Goal: Task Accomplishment & Management: Use online tool/utility

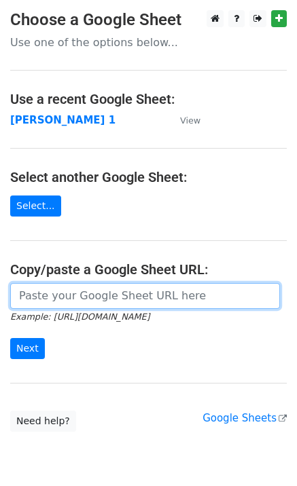
click at [131, 290] on input "url" at bounding box center [144, 296] width 269 height 26
type input "[URL][DOMAIN_NAME]"
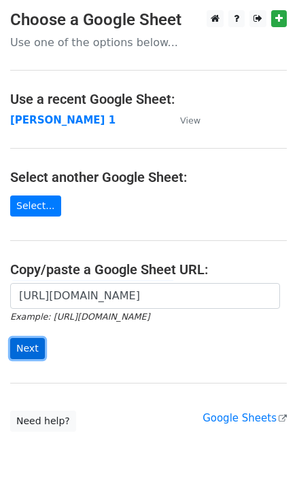
click at [30, 343] on input "Next" at bounding box center [27, 348] width 35 height 21
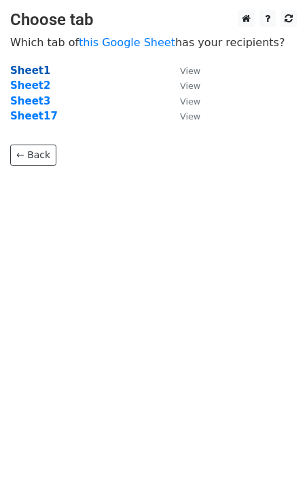
click at [25, 76] on strong "Sheet1" at bounding box center [30, 70] width 40 height 12
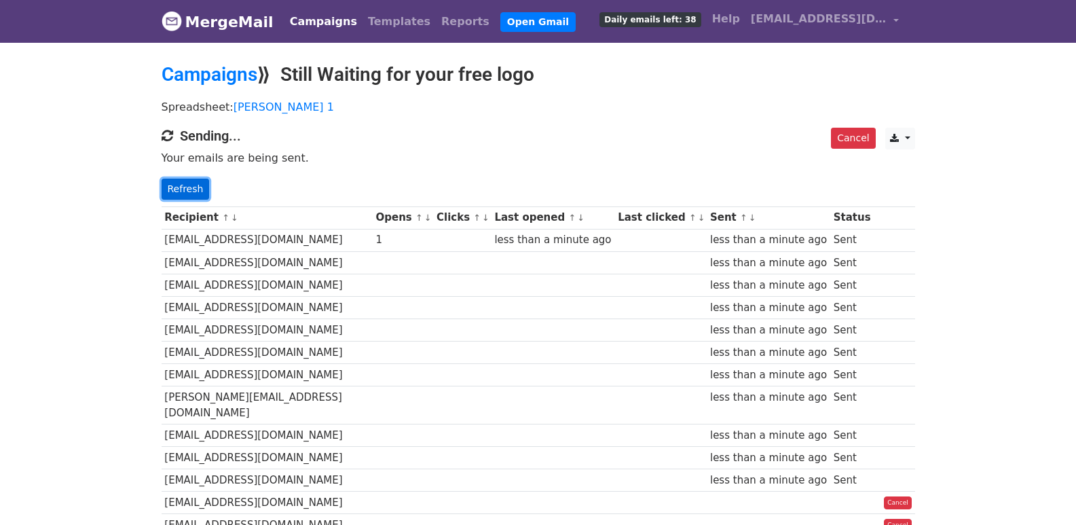
click at [187, 184] on link "Refresh" at bounding box center [186, 189] width 48 height 21
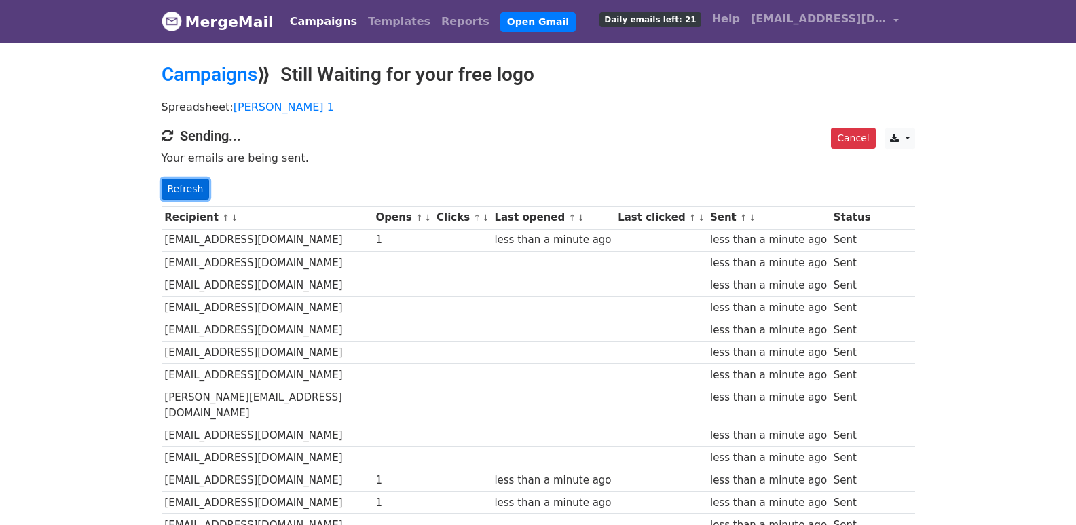
click at [178, 185] on link "Refresh" at bounding box center [186, 189] width 48 height 21
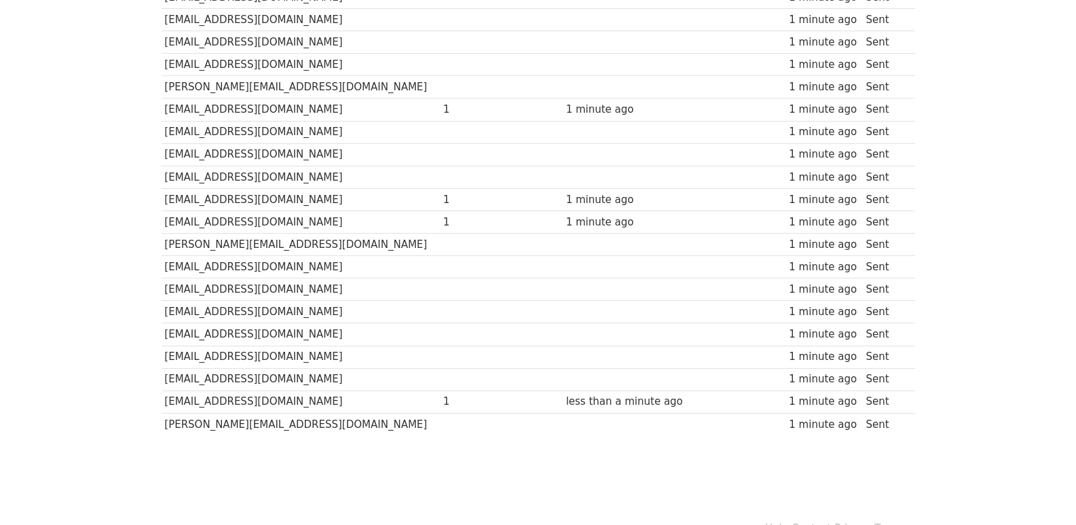
scroll to position [945, 0]
